Goal: Check status: Check status

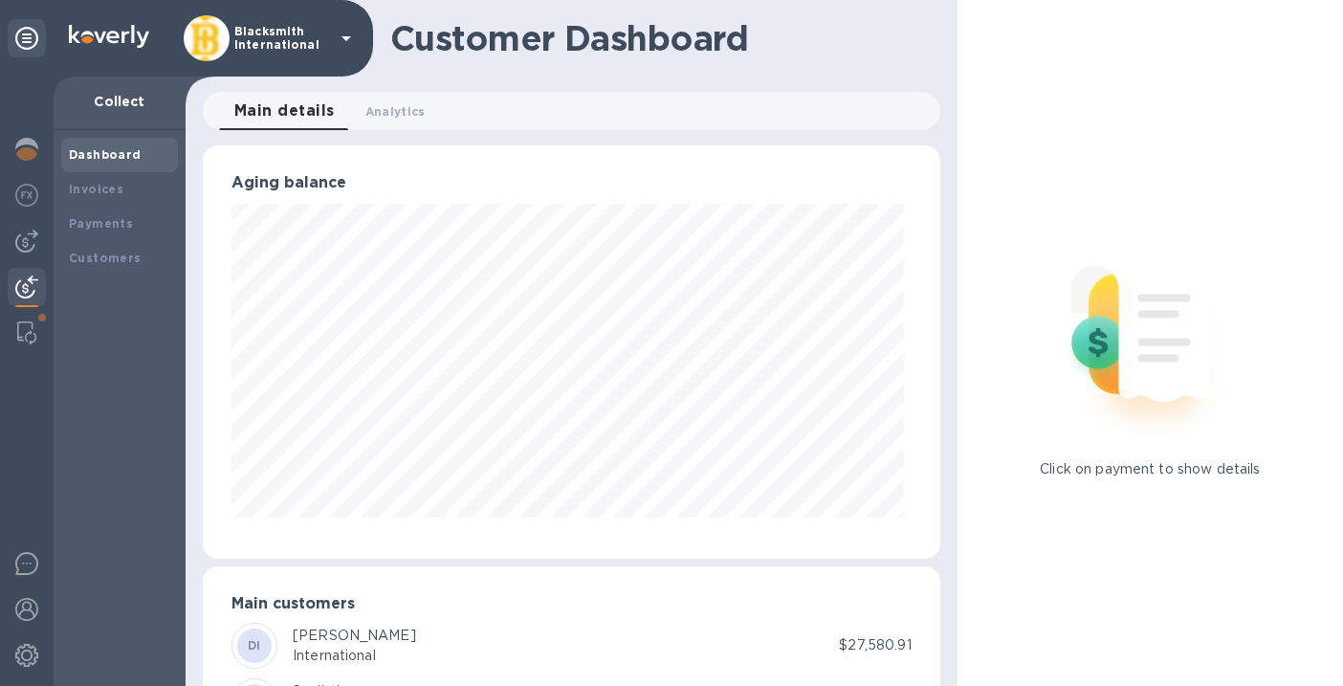
scroll to position [413, 730]
click at [93, 200] on div "Invoices" at bounding box center [119, 189] width 117 height 34
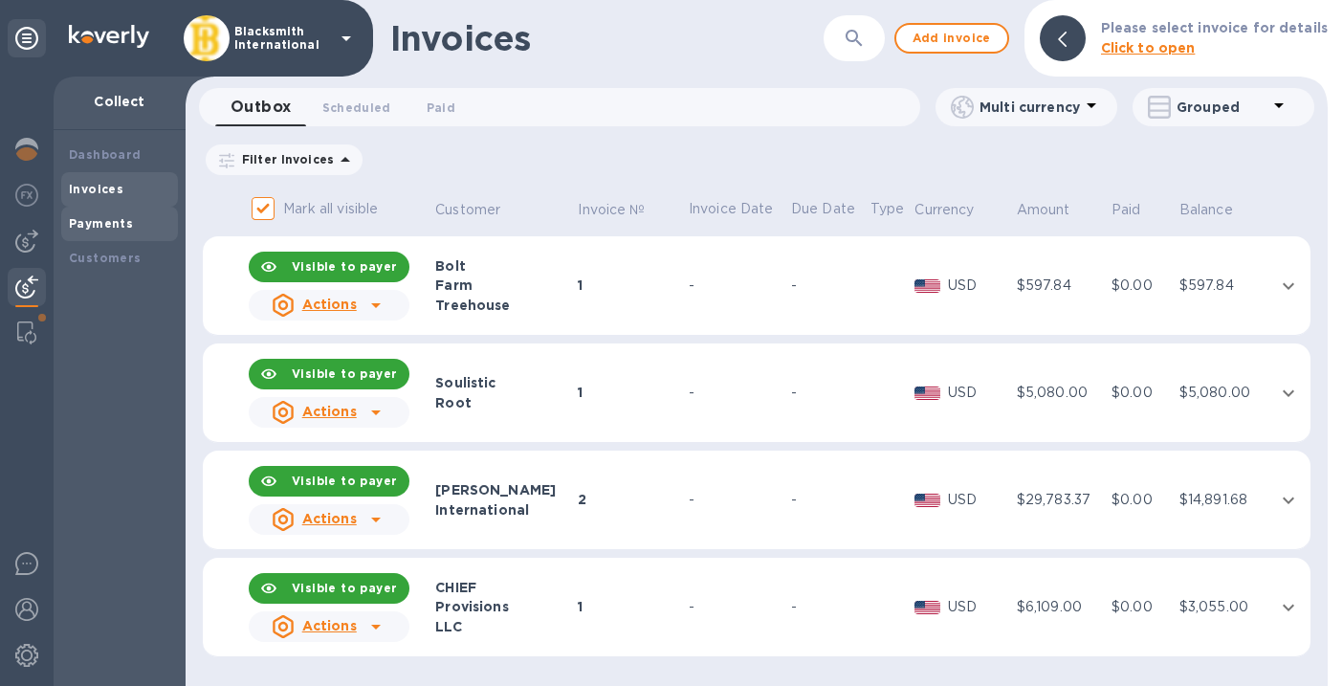
click at [137, 224] on div "Payments" at bounding box center [119, 223] width 101 height 19
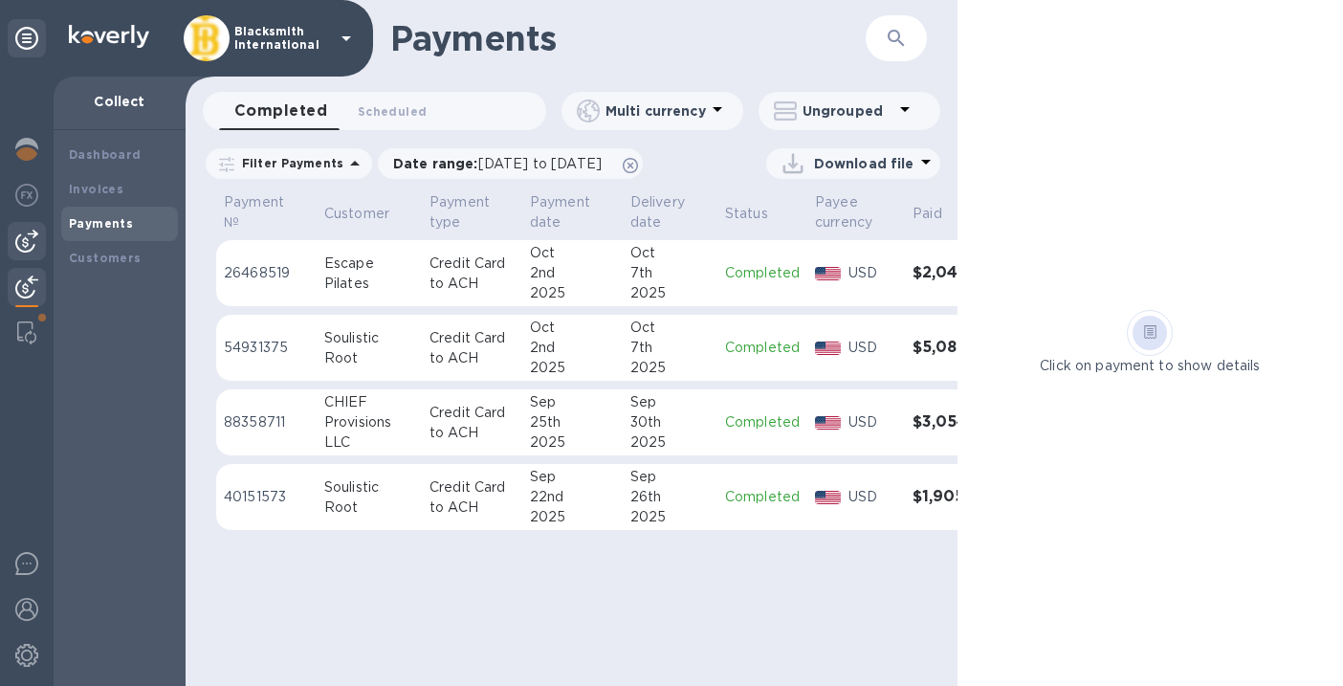
click at [33, 231] on img at bounding box center [26, 241] width 23 height 23
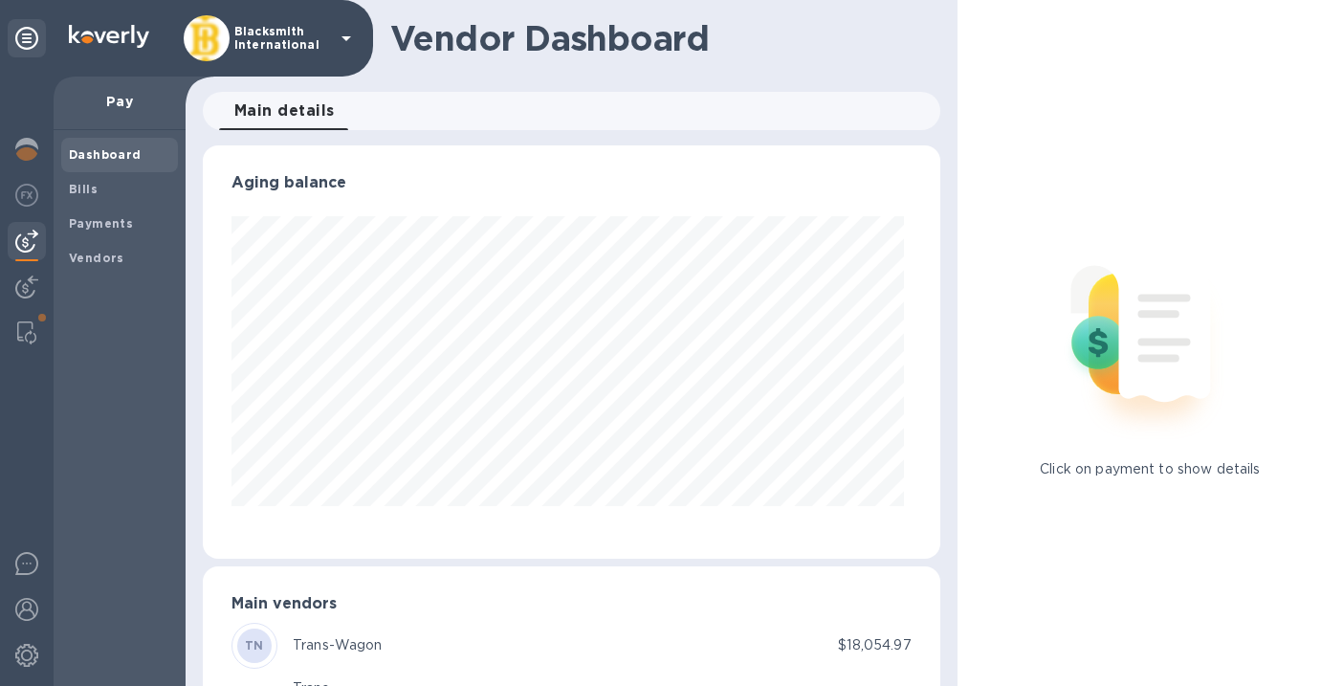
scroll to position [413, 730]
click at [274, 40] on p "Blacksmith International" at bounding box center [282, 38] width 96 height 27
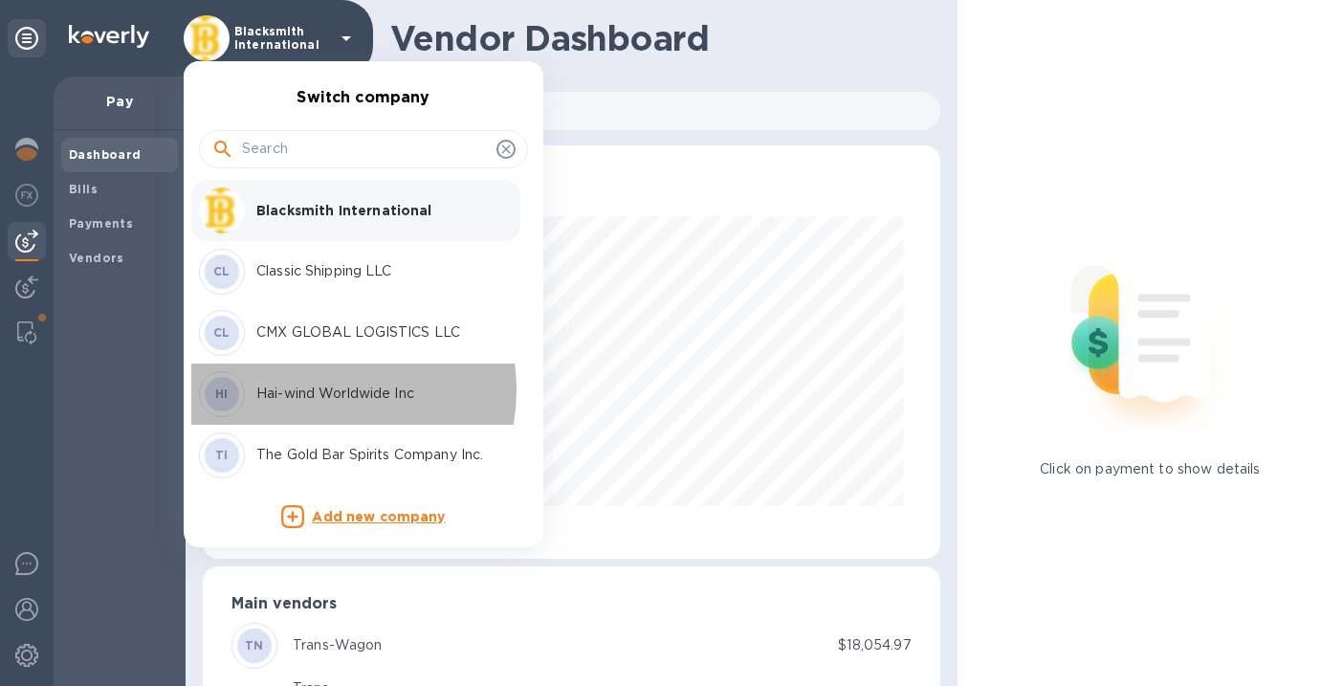
click at [321, 390] on p "Hai-wind Worldwide Inc" at bounding box center [376, 394] width 241 height 20
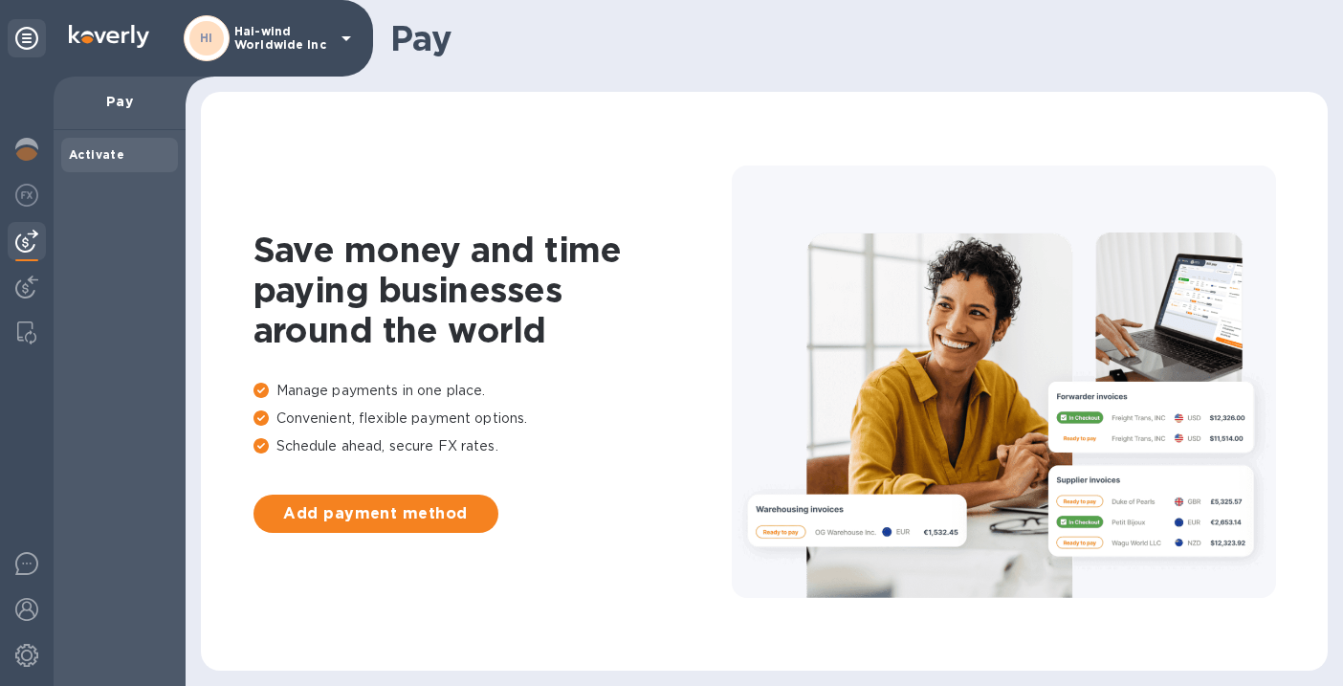
click at [28, 249] on img at bounding box center [26, 241] width 23 height 23
click at [30, 286] on img at bounding box center [26, 287] width 23 height 23
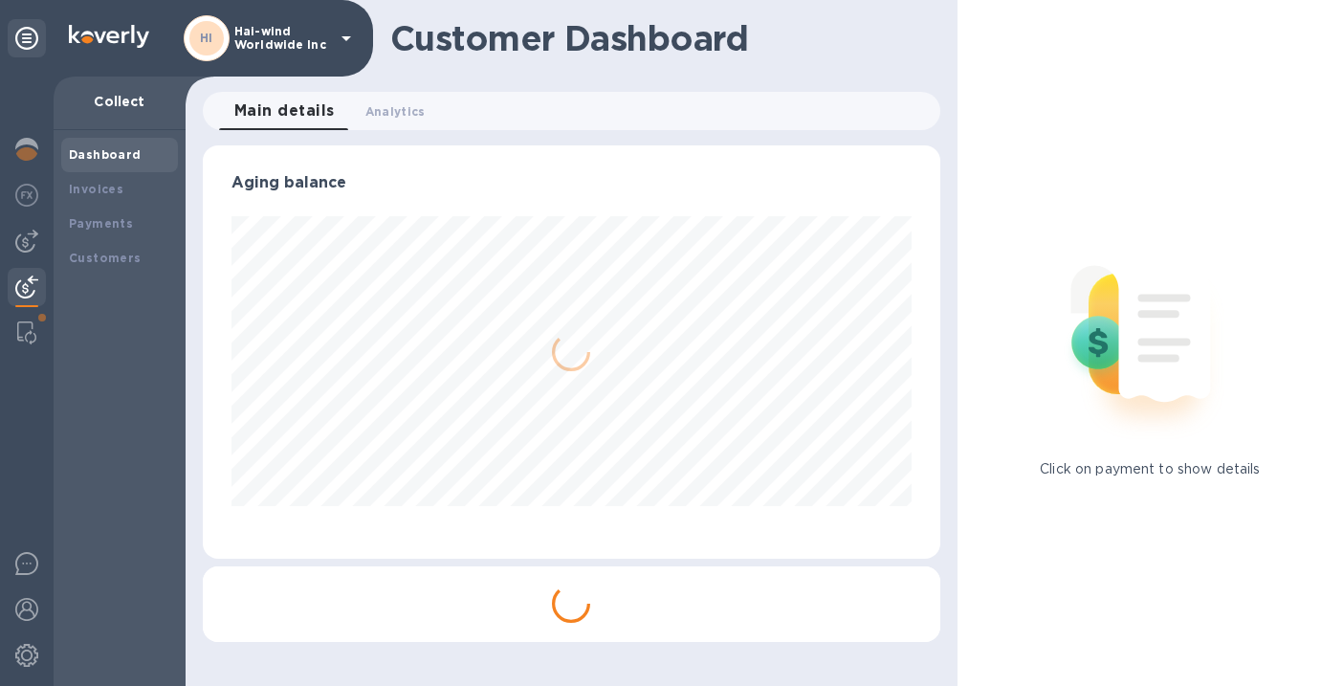
scroll to position [956335, 956019]
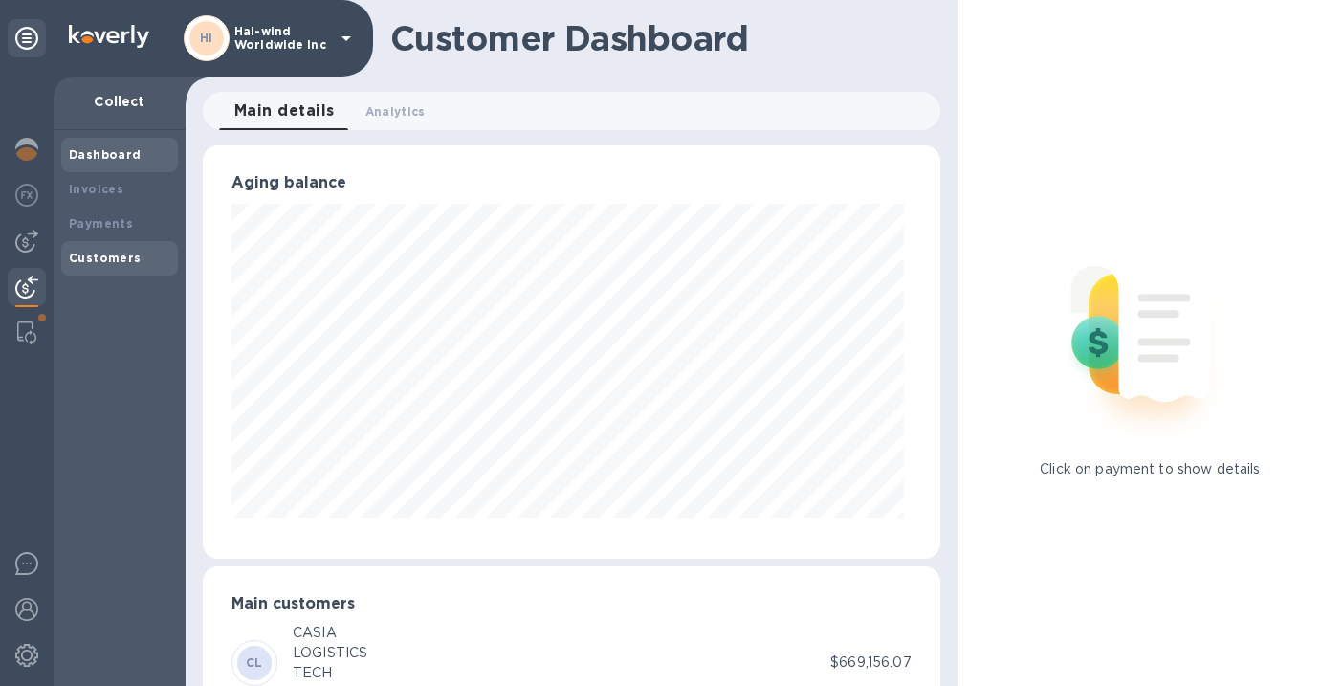
click at [122, 258] on b "Customers" at bounding box center [105, 258] width 73 height 14
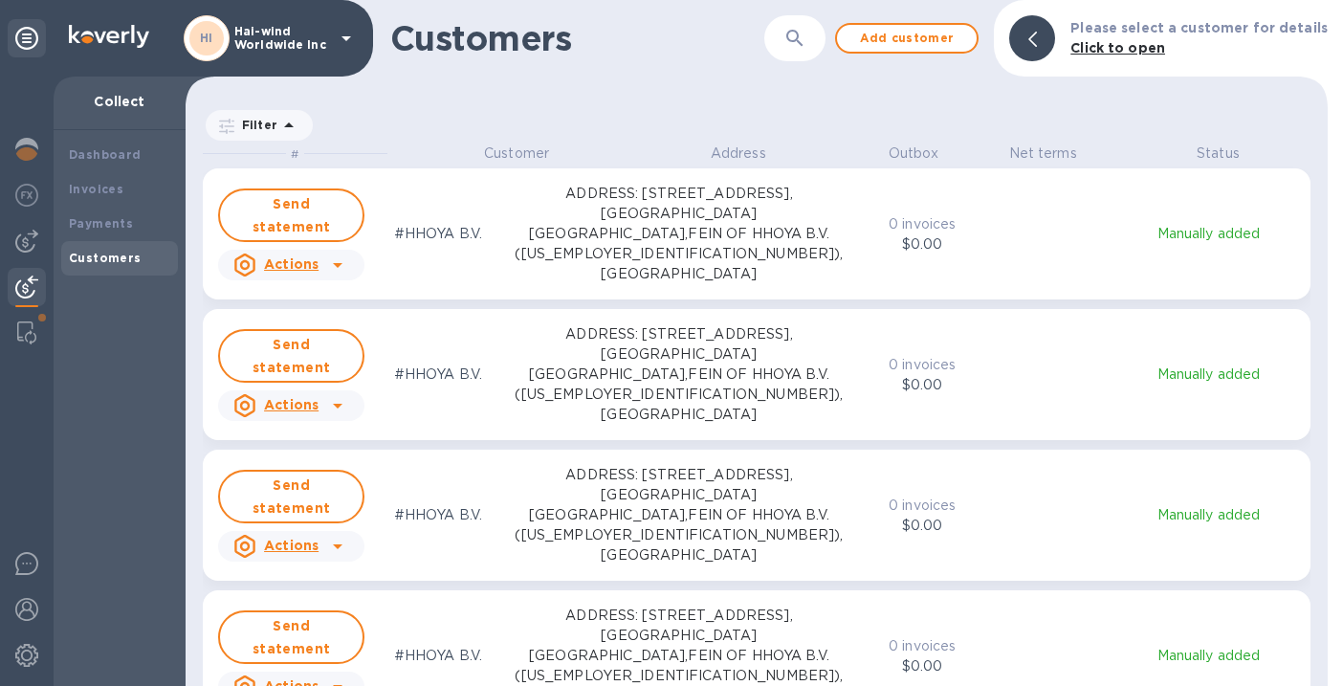
scroll to position [527, 1135]
click at [807, 45] on icon "button" at bounding box center [795, 38] width 23 height 23
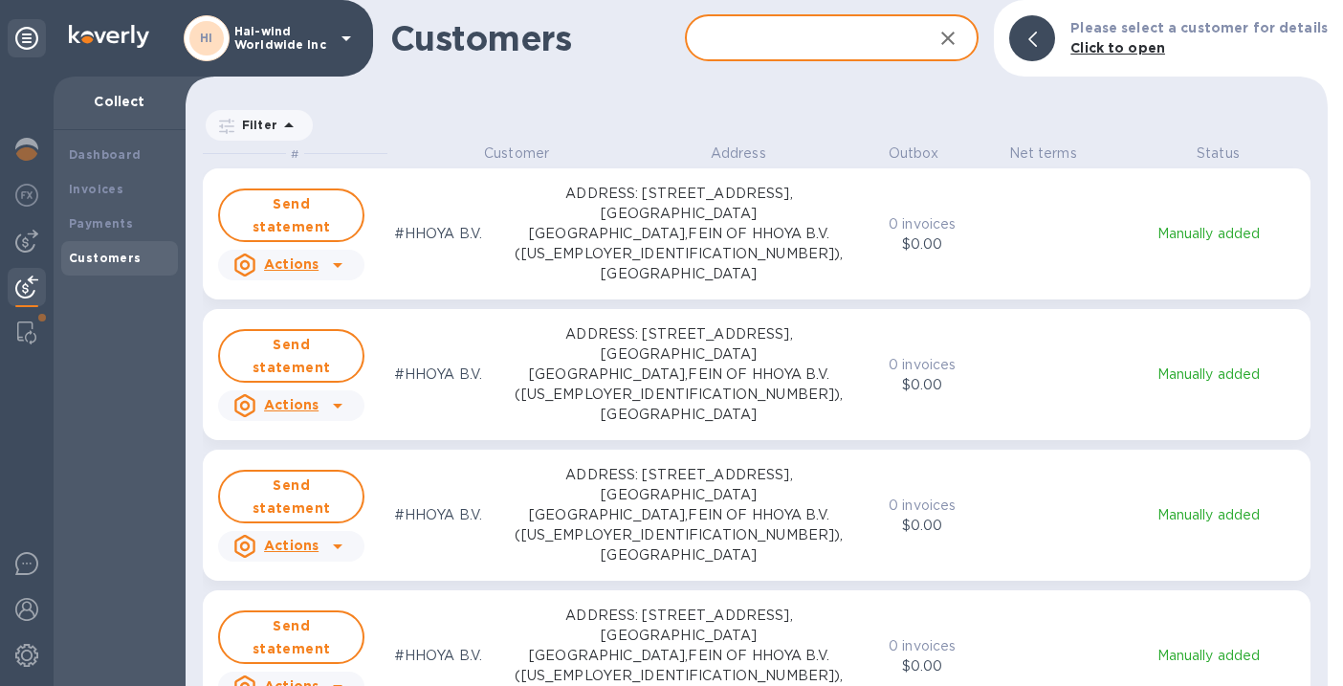
click at [801, 41] on input "text" at bounding box center [801, 38] width 233 height 47
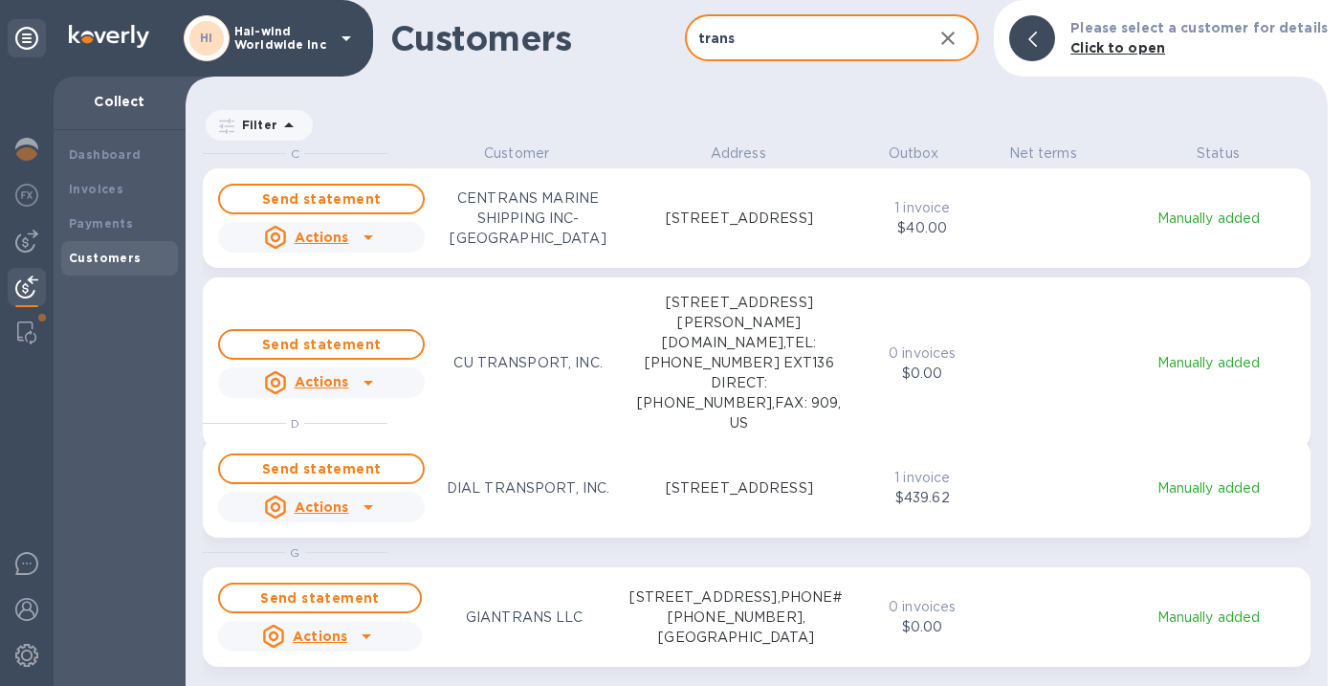
type input "trans"
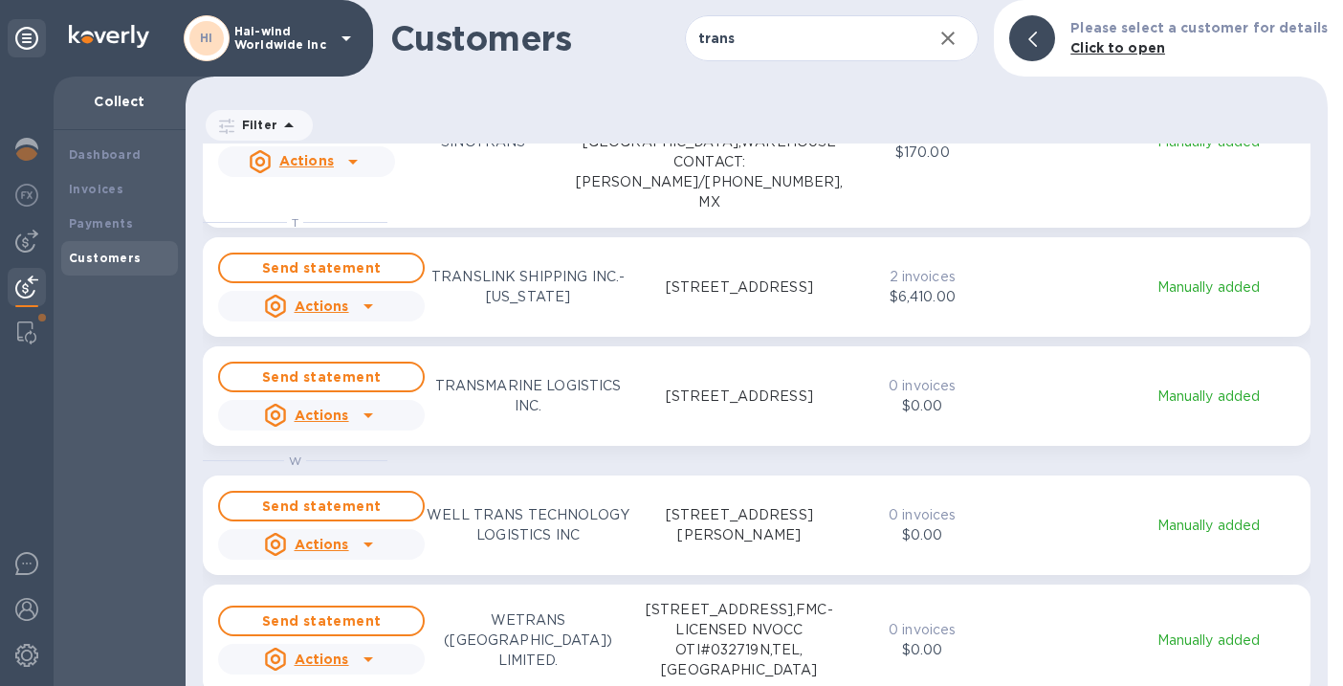
scroll to position [924, 0]
